Goal: Transaction & Acquisition: Complete application form

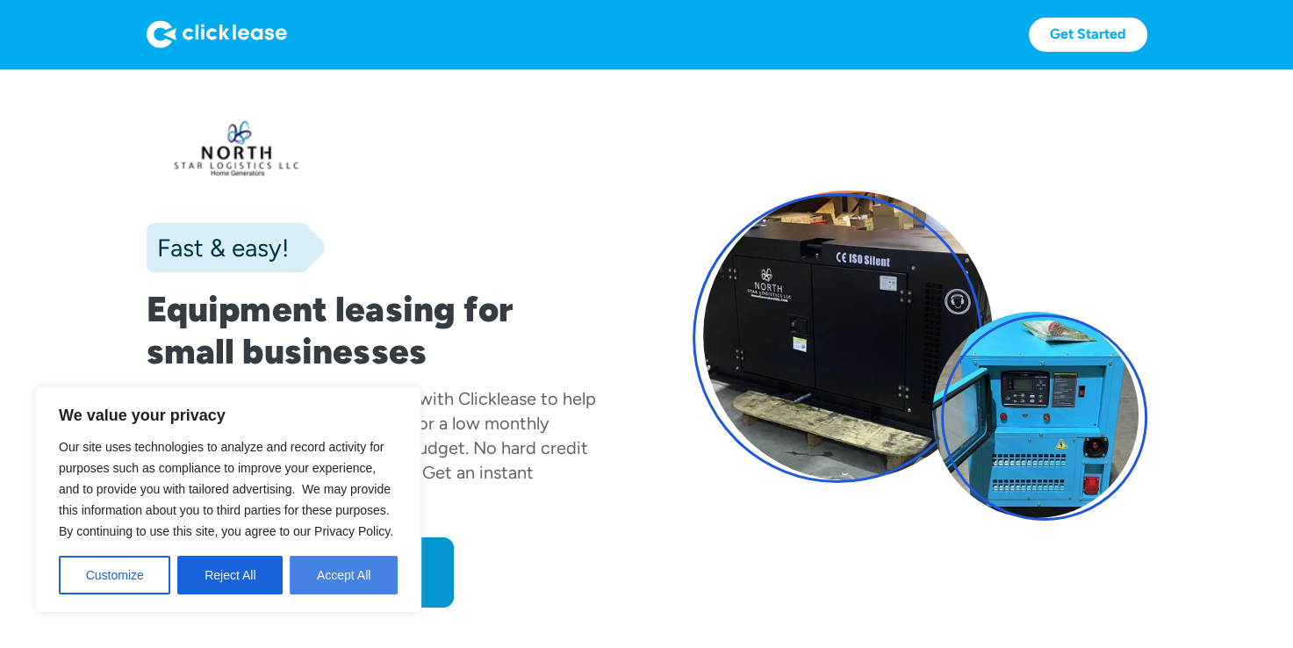
click at [372, 582] on button "Accept All" at bounding box center [344, 575] width 108 height 39
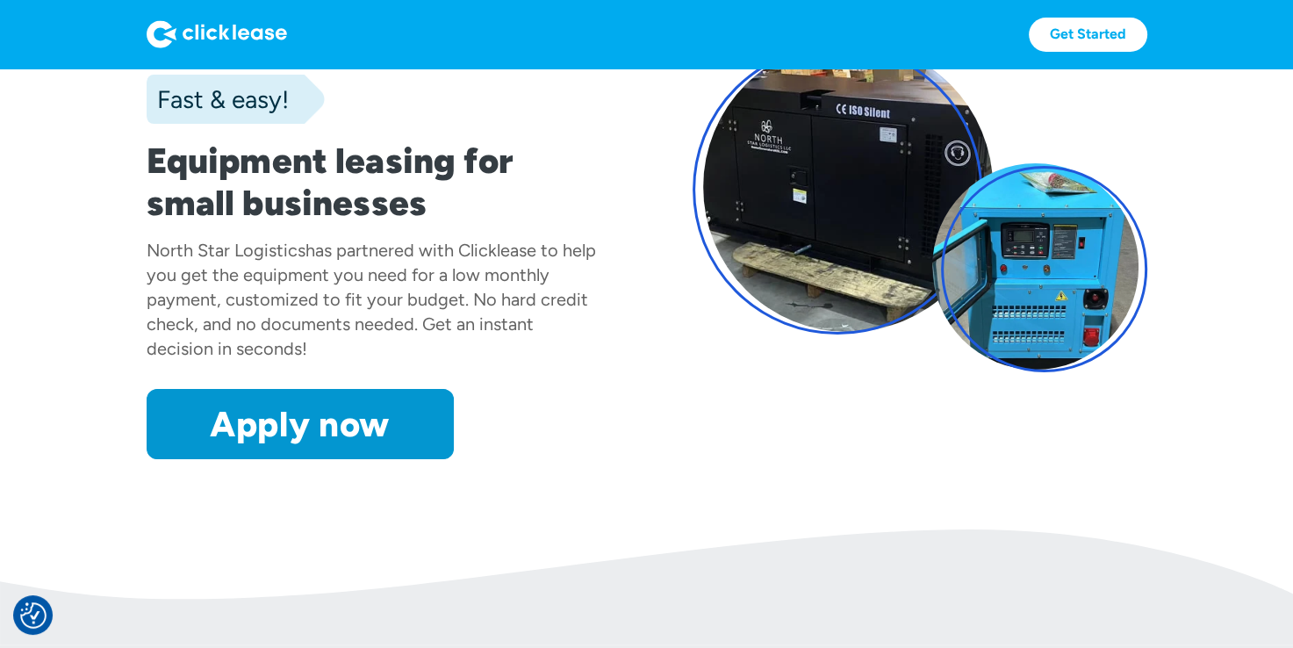
scroll to position [88, 0]
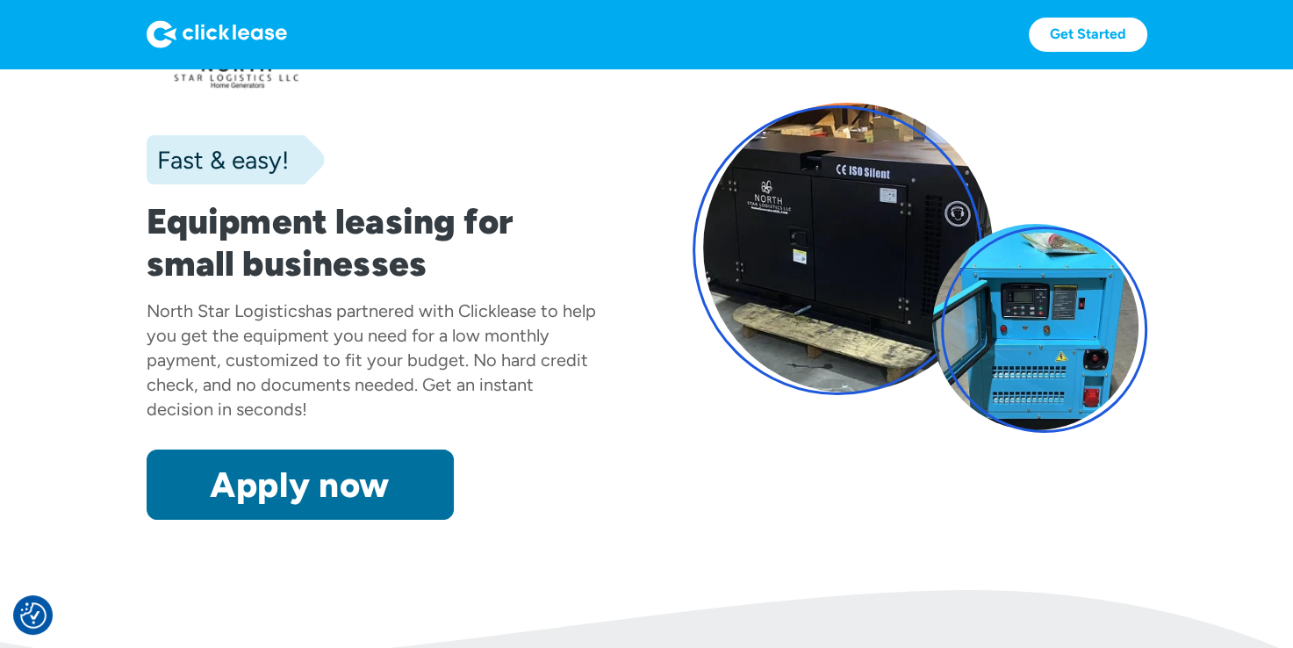
click at [313, 474] on link "Apply now" at bounding box center [300, 484] width 307 height 70
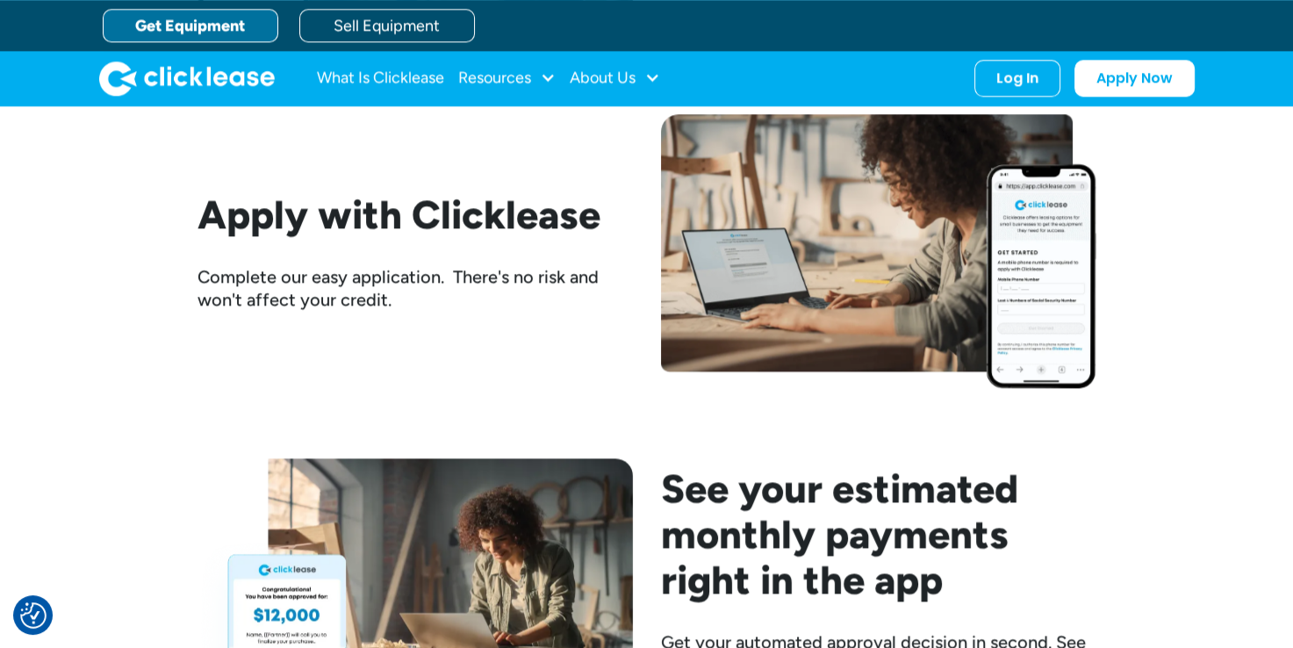
scroll to position [1791, 0]
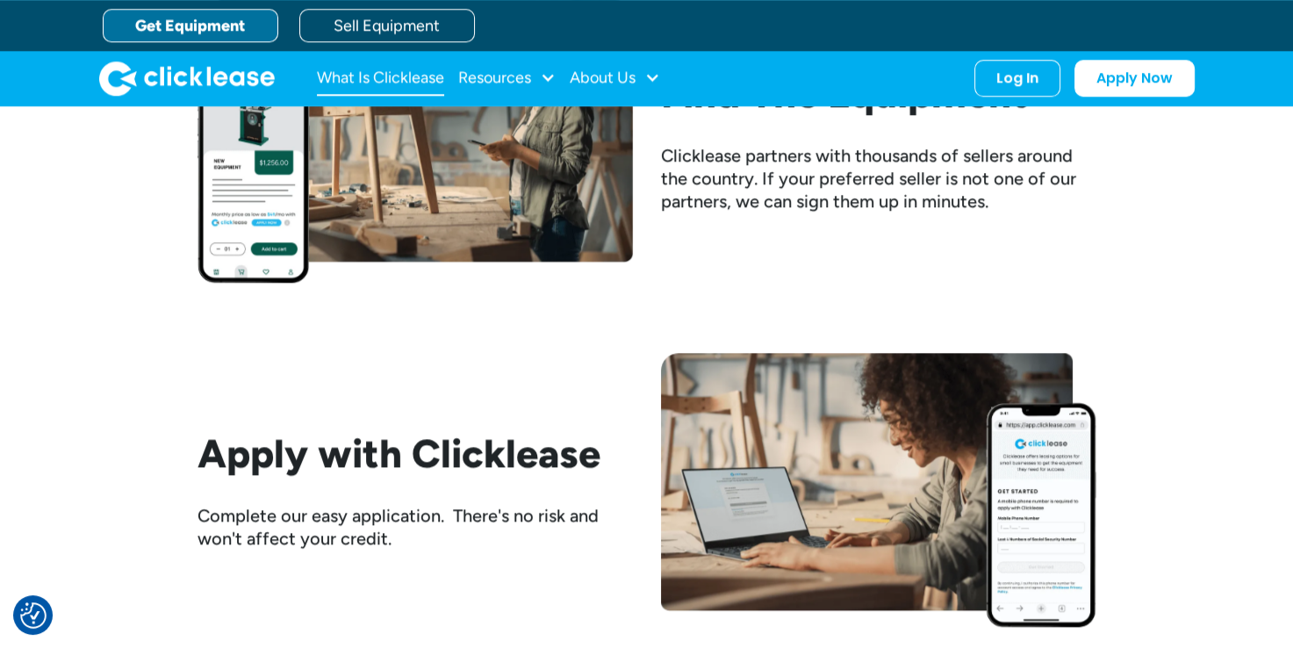
click at [418, 79] on link "What Is Clicklease" at bounding box center [380, 78] width 127 height 35
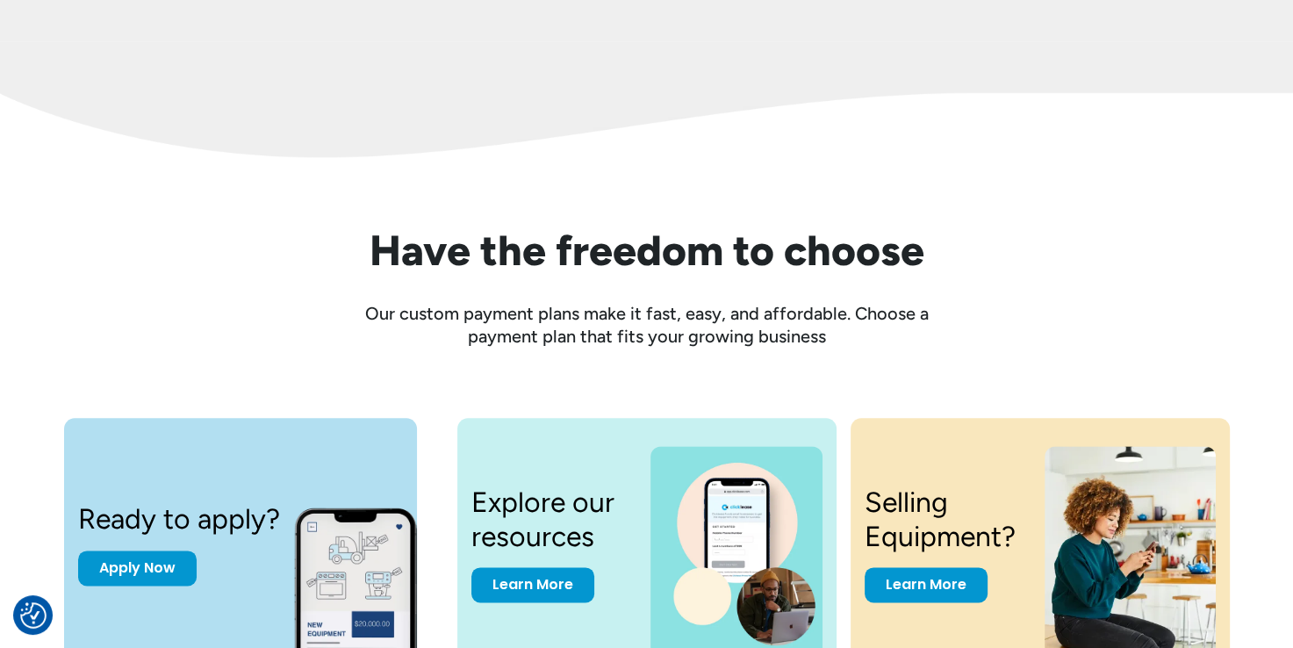
scroll to position [2019, 0]
